Goal: Task Accomplishment & Management: Complete application form

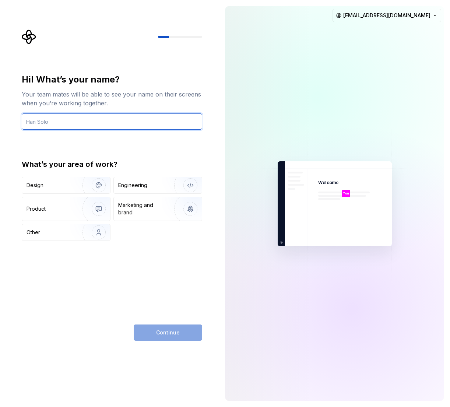
click at [41, 117] on input "text" at bounding box center [112, 121] width 180 height 16
type input "[PERSON_NAME]"
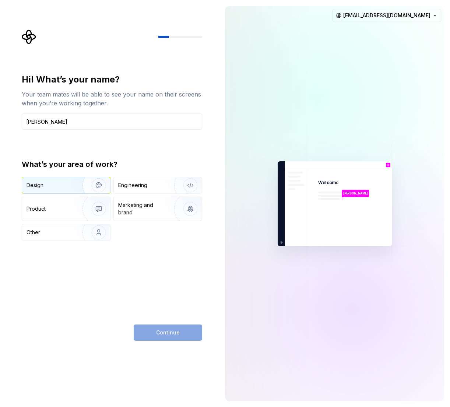
click at [58, 184] on div "Design" at bounding box center [50, 185] width 46 height 7
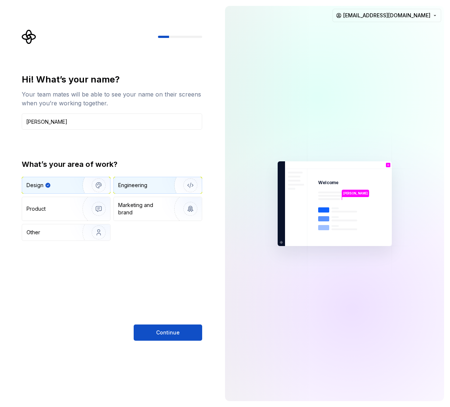
click at [148, 184] on div "Engineering" at bounding box center [147, 185] width 59 height 7
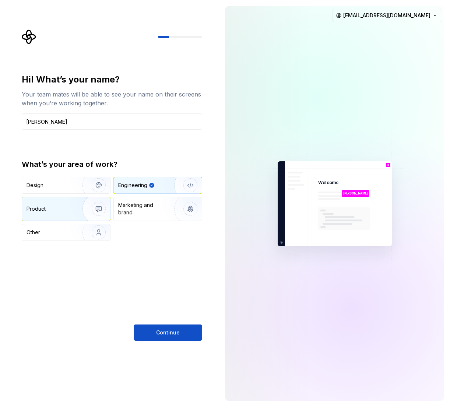
click at [30, 213] on div "Product" at bounding box center [66, 209] width 88 height 24
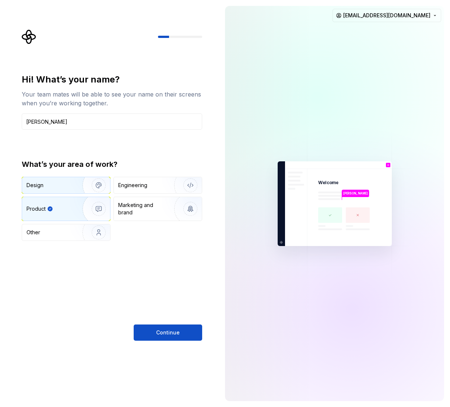
click at [52, 184] on div "Design" at bounding box center [50, 185] width 46 height 7
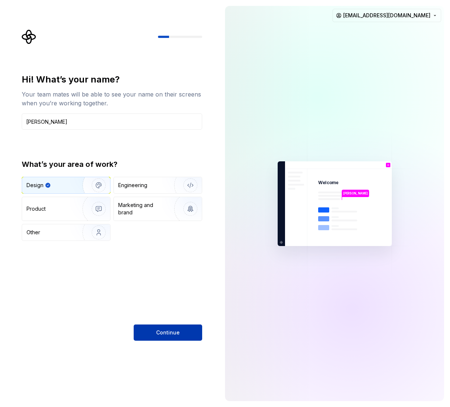
click at [172, 331] on span "Continue" at bounding box center [168, 332] width 24 height 7
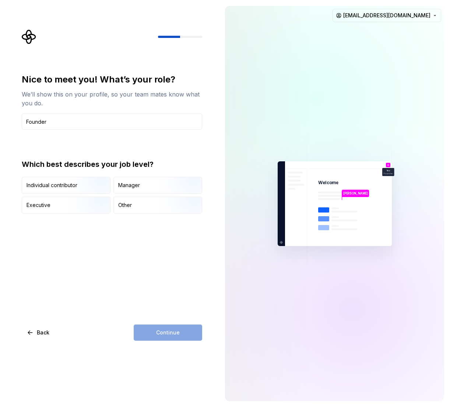
type input "Founder"
click at [149, 259] on div "Nice to meet you! What’s your role? We’ll show this on your profile, so your te…" at bounding box center [112, 207] width 180 height 267
click at [170, 332] on div "Continue" at bounding box center [168, 333] width 69 height 16
click at [77, 182] on img "button" at bounding box center [92, 194] width 47 height 49
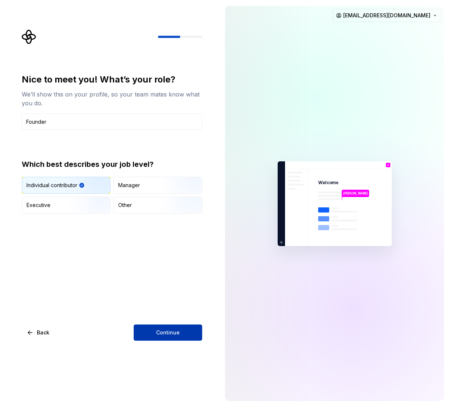
click at [177, 331] on span "Continue" at bounding box center [168, 332] width 24 height 7
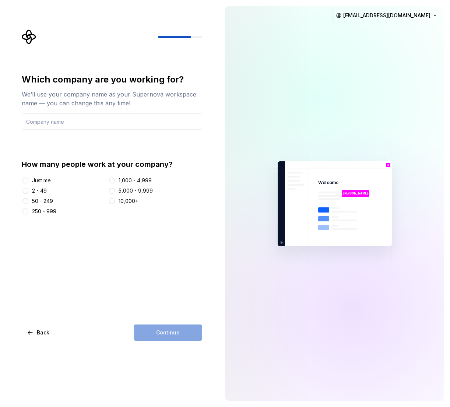
drag, startPoint x: 134, startPoint y: 253, endPoint x: 66, endPoint y: 213, distance: 78.3
click at [133, 253] on div "Which company are you working for? We’ll use your company name as your Supernov…" at bounding box center [112, 207] width 180 height 267
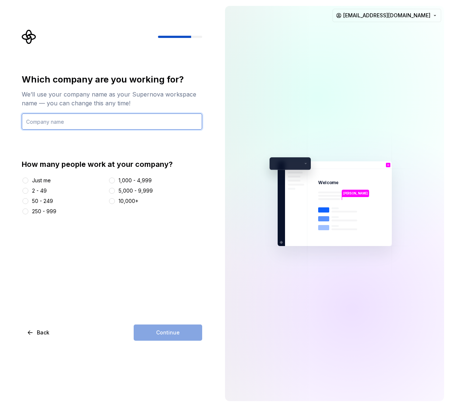
click at [56, 114] on input "text" at bounding box center [112, 121] width 180 height 16
click at [47, 120] on input "InsightPUzzle" at bounding box center [112, 121] width 180 height 16
type input "InsightPuzzle"
click at [89, 282] on div "Which company are you working for? We’ll use your company name as your Supernov…" at bounding box center [112, 207] width 180 height 267
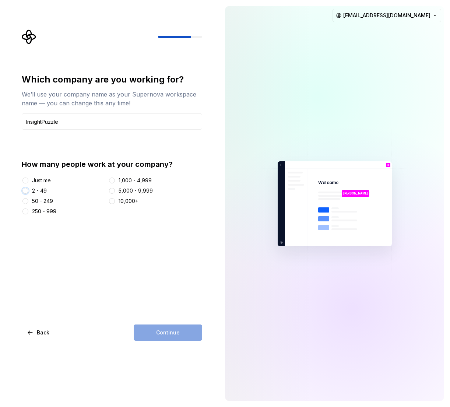
click at [25, 189] on button "2 - 49" at bounding box center [25, 191] width 6 height 6
click at [170, 331] on span "Continue" at bounding box center [168, 332] width 24 height 7
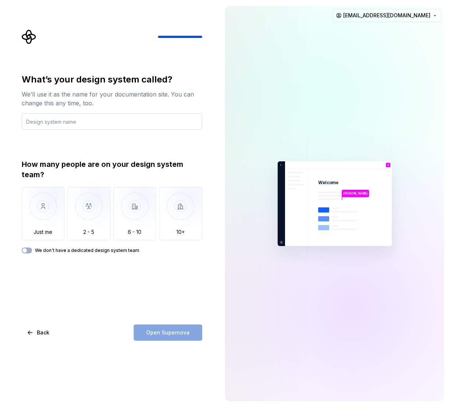
click at [45, 123] on input "text" at bounding box center [112, 121] width 180 height 16
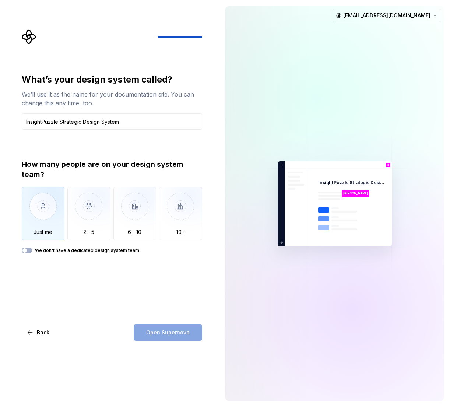
type input "InsightPuzzle Strategic Design System"
click at [39, 208] on img "button" at bounding box center [43, 211] width 43 height 49
click at [24, 249] on span "button" at bounding box center [24, 250] width 4 height 4
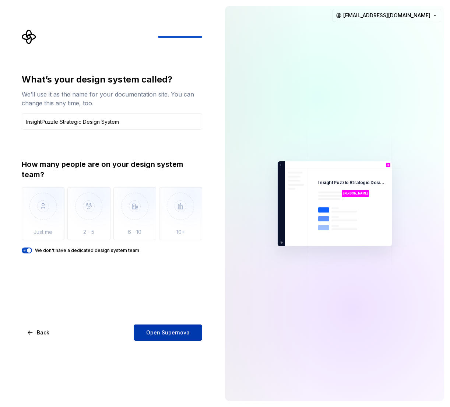
click at [158, 334] on span "Open Supernova" at bounding box center [167, 332] width 43 height 7
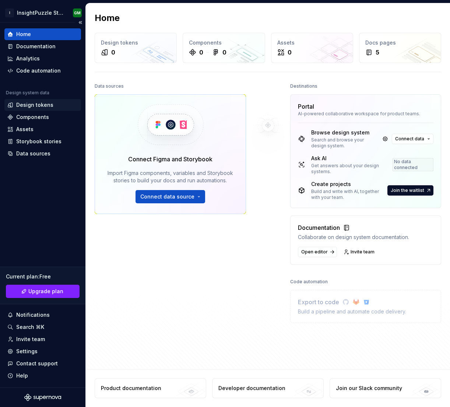
click at [30, 106] on div "Design tokens" at bounding box center [34, 104] width 37 height 7
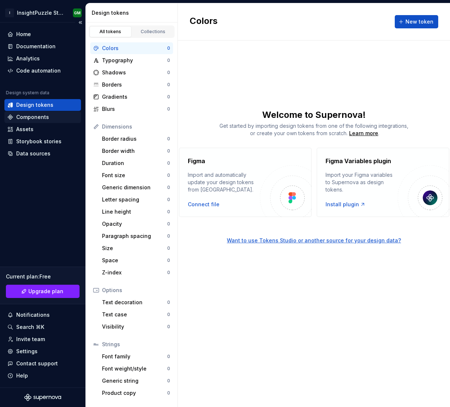
click at [38, 118] on div "Components" at bounding box center [32, 116] width 33 height 7
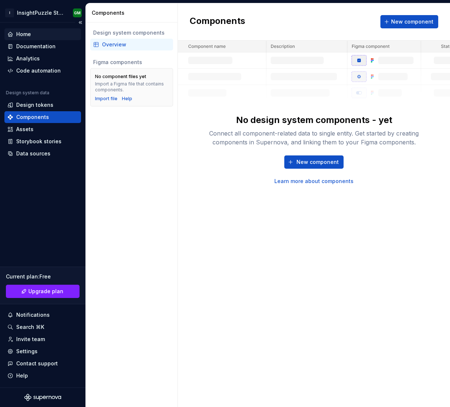
click at [19, 34] on div "Home" at bounding box center [23, 34] width 15 height 7
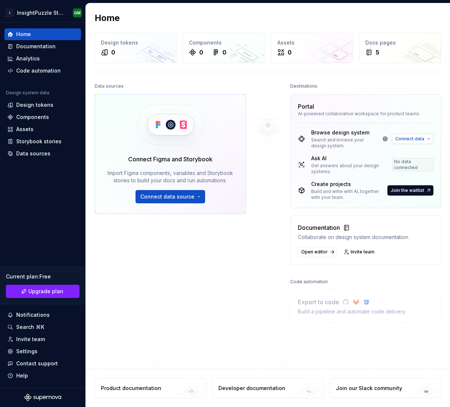
click at [423, 138] on span "Connect data" at bounding box center [409, 139] width 29 height 6
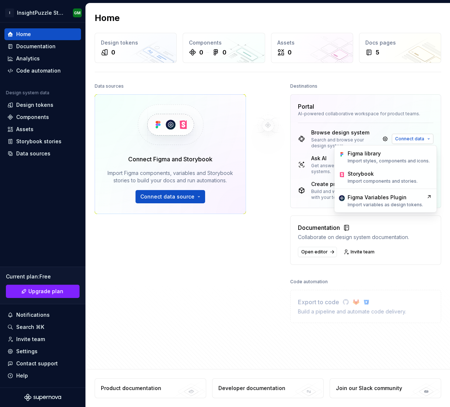
click at [423, 138] on span "Connect data" at bounding box center [409, 139] width 29 height 6
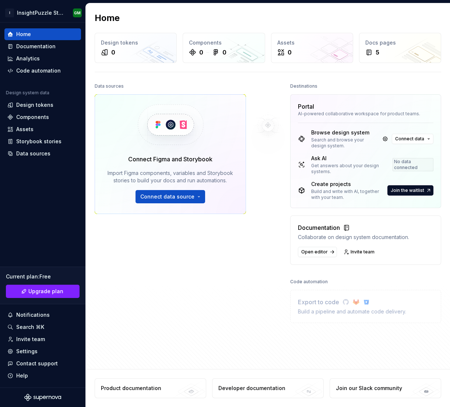
click at [199, 256] on div "Data sources Connect Figma and Storybook Import Figma components, variables and…" at bounding box center [170, 203] width 151 height 244
click at [24, 127] on div "Assets" at bounding box center [24, 129] width 17 height 7
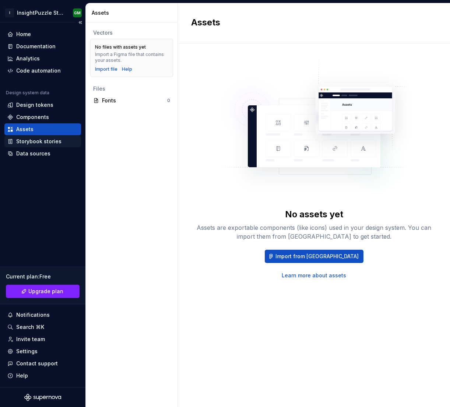
click at [26, 140] on div "Storybook stories" at bounding box center [38, 141] width 45 height 7
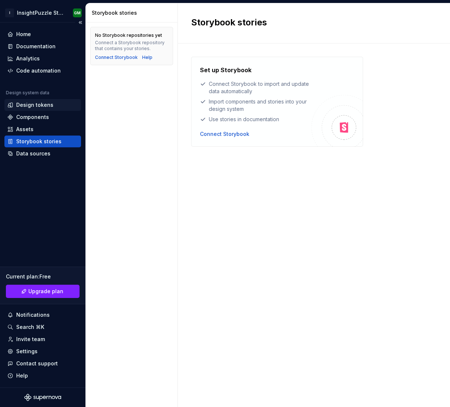
click at [32, 104] on div "Design tokens" at bounding box center [34, 104] width 37 height 7
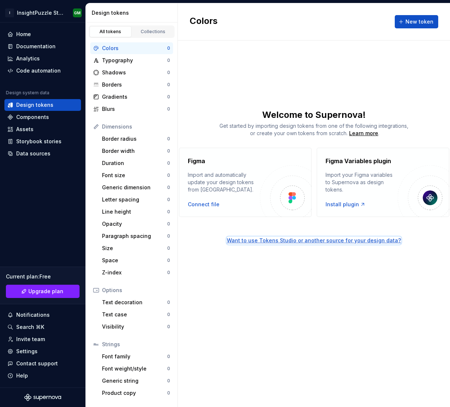
click at [316, 237] on div "Want to use Tokens Studio or another source for your design data?" at bounding box center [314, 240] width 174 height 7
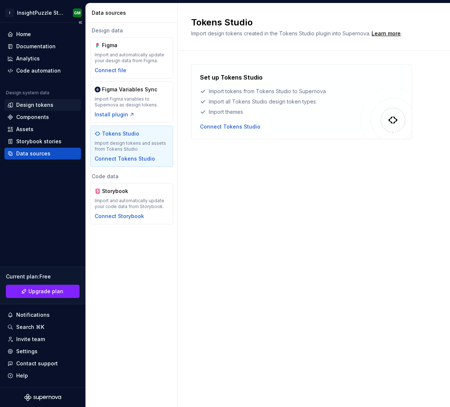
click at [27, 105] on div "Design tokens" at bounding box center [34, 104] width 37 height 7
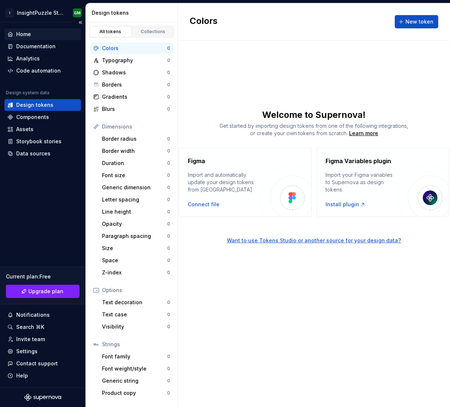
click at [24, 32] on div "Home" at bounding box center [23, 34] width 15 height 7
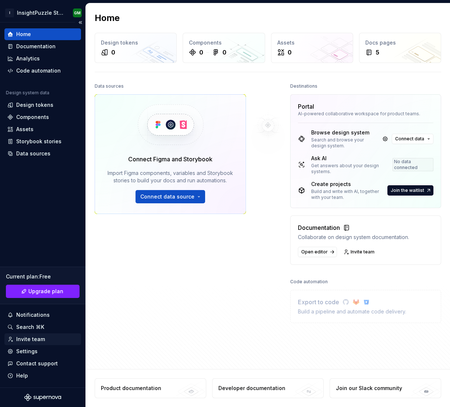
click at [34, 340] on div "Invite team" at bounding box center [30, 339] width 29 height 7
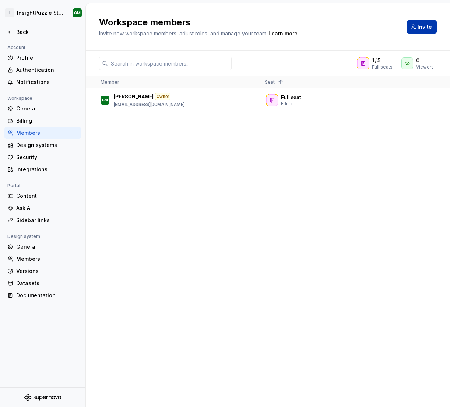
click at [427, 28] on span "Invite" at bounding box center [425, 26] width 14 height 7
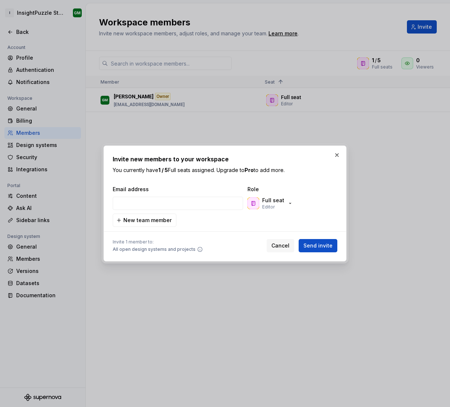
click at [232, 164] on div "Invite new members to your workspace You currently have 1 / 5 Full seats assign…" at bounding box center [225, 164] width 225 height 19
click at [161, 200] on input "email" at bounding box center [178, 203] width 130 height 13
type input "[EMAIL_ADDRESS][DOMAIN_NAME]"
click at [236, 220] on div "Email address Role [EMAIL_ADDRESS][DOMAIN_NAME] Full seat Editor New team member" at bounding box center [225, 206] width 225 height 41
click at [327, 245] on span "Send invite" at bounding box center [318, 245] width 29 height 7
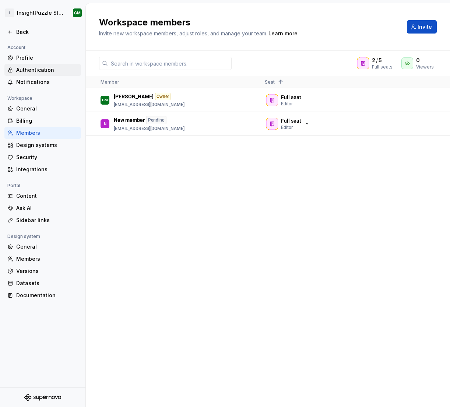
click at [39, 68] on div "Authentication" at bounding box center [47, 69] width 62 height 7
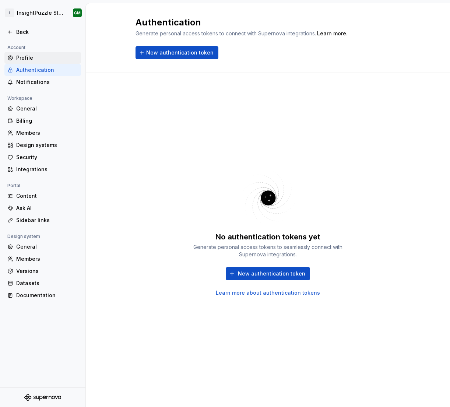
click at [25, 54] on div "Profile" at bounding box center [47, 57] width 62 height 7
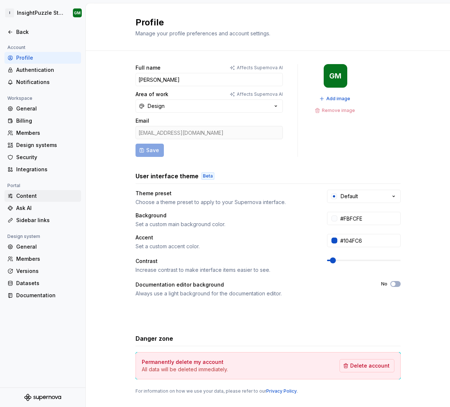
click at [15, 194] on div "Content" at bounding box center [42, 195] width 71 height 7
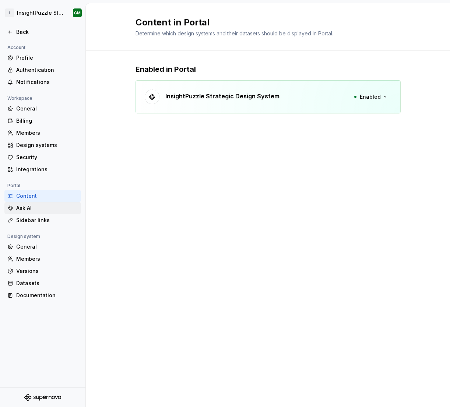
click at [22, 208] on div "Ask AI" at bounding box center [47, 207] width 62 height 7
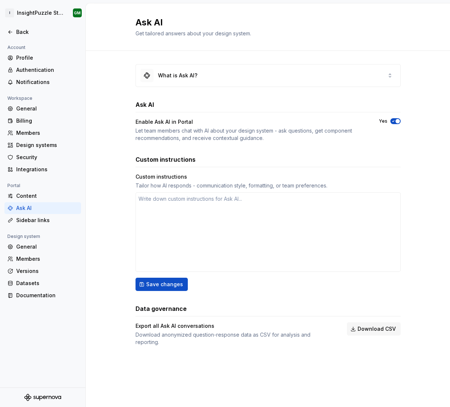
type textarea "*"
click at [25, 144] on div "Design systems" at bounding box center [47, 144] width 62 height 7
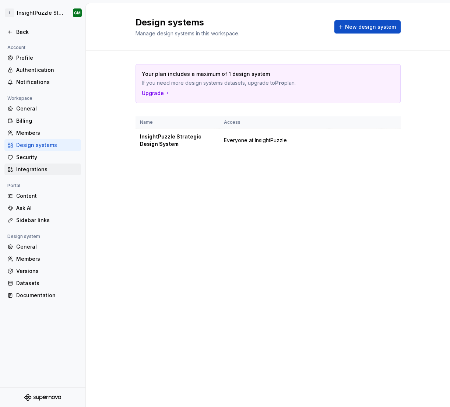
click at [22, 169] on div "Integrations" at bounding box center [47, 169] width 62 height 7
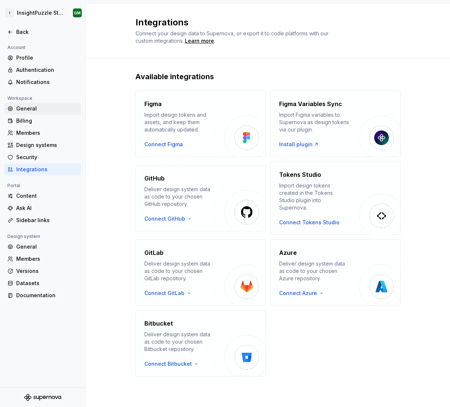
click at [23, 109] on div "General" at bounding box center [47, 108] width 62 height 7
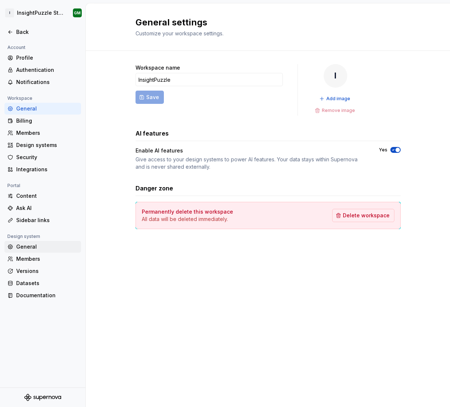
click at [31, 245] on div "General" at bounding box center [47, 246] width 62 height 7
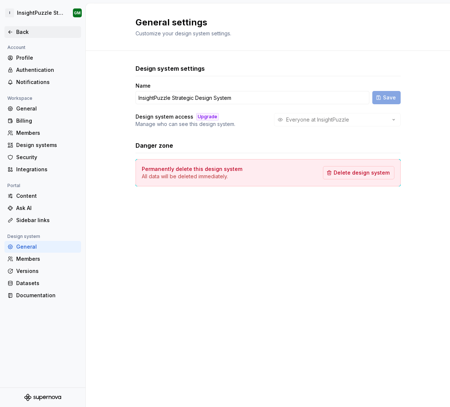
click at [13, 32] on icon at bounding box center [10, 32] width 6 height 6
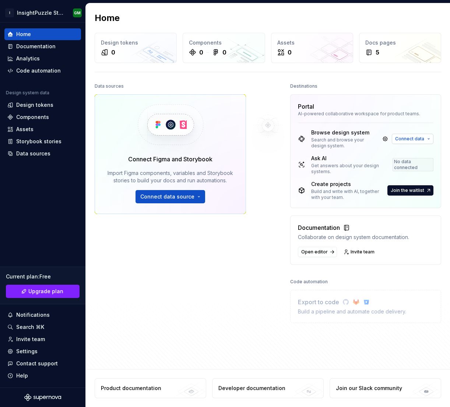
click at [421, 136] on span "Connect data" at bounding box center [409, 139] width 29 height 6
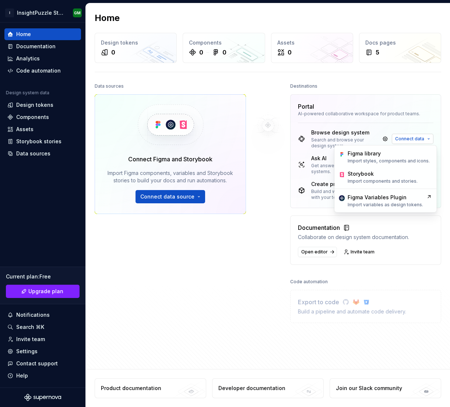
click at [421, 136] on span "Connect data" at bounding box center [409, 139] width 29 height 6
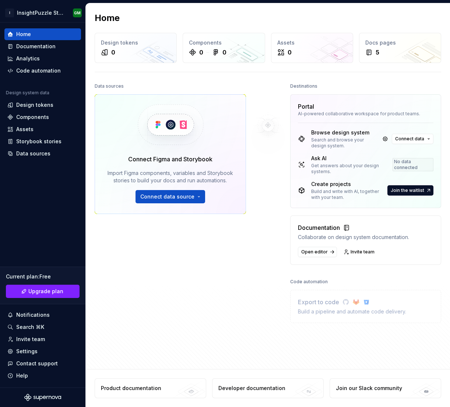
click at [170, 249] on div "Data sources Connect Figma and Storybook Import Figma components, variables and…" at bounding box center [170, 203] width 151 height 244
click at [24, 105] on div "Design tokens" at bounding box center [34, 104] width 37 height 7
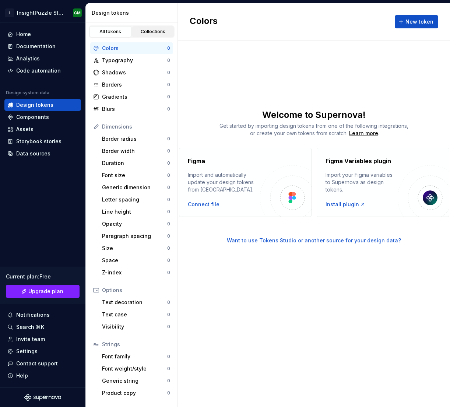
click at [150, 31] on div "Collections" at bounding box center [153, 32] width 37 height 6
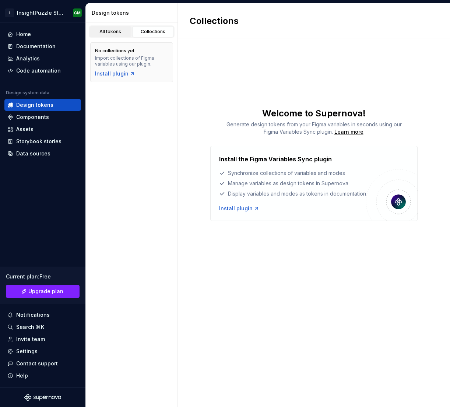
click at [107, 29] on div "All tokens" at bounding box center [110, 32] width 37 height 6
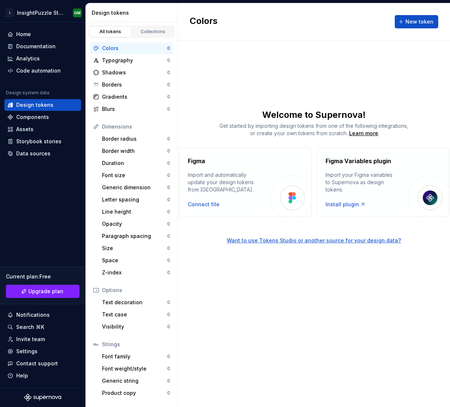
click at [274, 277] on div "Colors New token Welcome to Supernova! Get started by importing design tokens f…" at bounding box center [314, 205] width 272 height 404
click at [19, 378] on div "Help" at bounding box center [22, 375] width 12 height 7
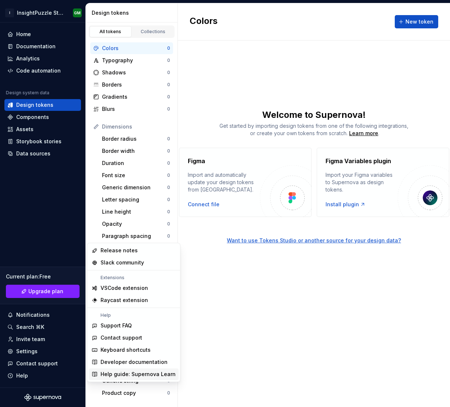
click at [131, 374] on div "Help guide: Supernova Learn" at bounding box center [138, 374] width 75 height 7
